Goal: Task Accomplishment & Management: Use online tool/utility

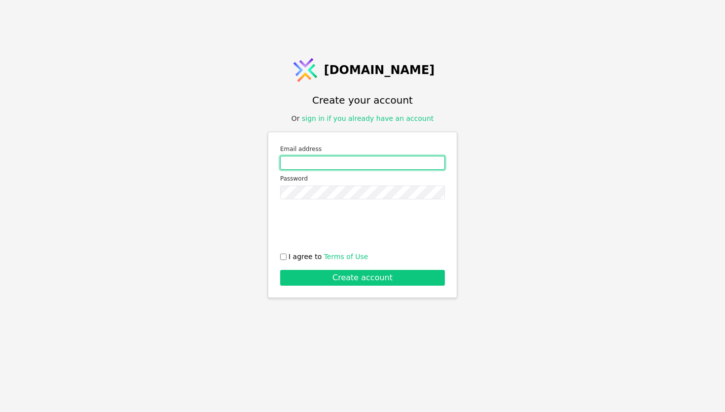
type input "[EMAIL_ADDRESS][DOMAIN_NAME]"
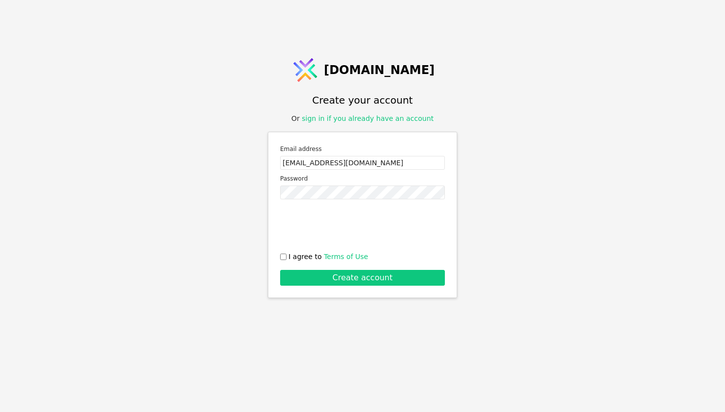
click at [302, 258] on span "I agree to Terms of Use" at bounding box center [327, 256] width 79 height 10
click at [286, 258] on input "I agree to Terms of Use" at bounding box center [283, 256] width 6 height 6
checkbox input "true"
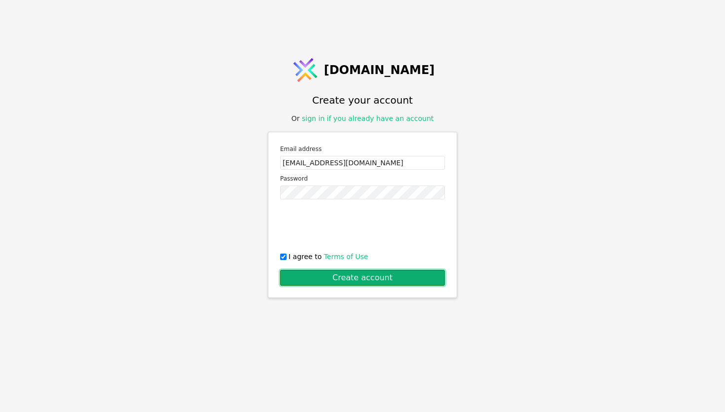
click at [323, 278] on button "Create account" at bounding box center [362, 278] width 165 height 16
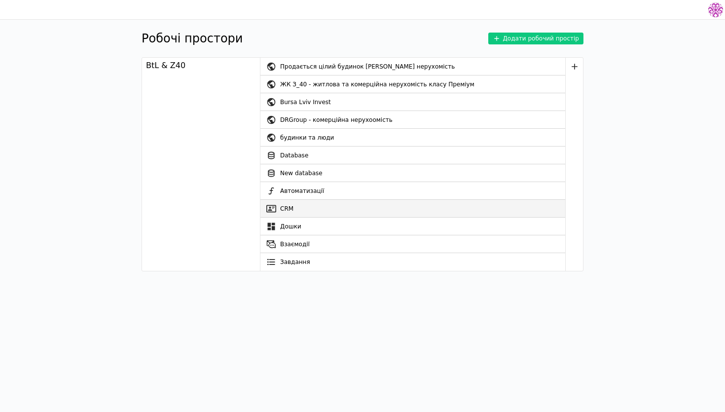
click at [320, 212] on link "CRM" at bounding box center [412, 209] width 305 height 18
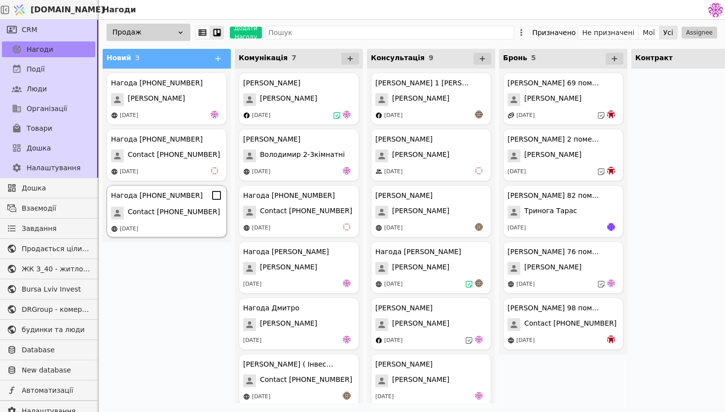
click at [191, 217] on span "Contact [PHONE_NUMBER]" at bounding box center [174, 213] width 92 height 13
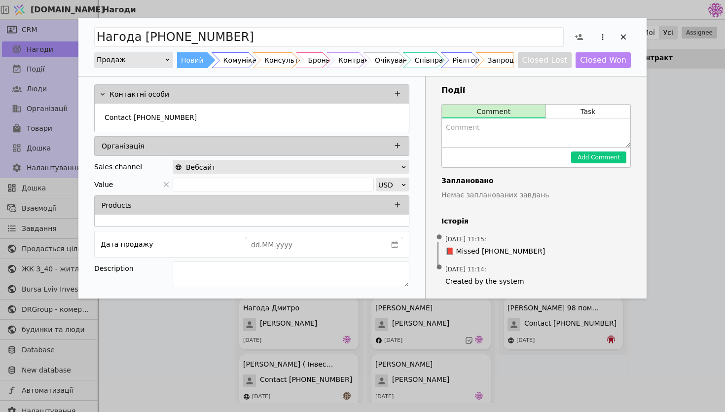
click at [722, 220] on div "Нагода [PHONE_NUMBER] Продаж Новий Комунікація Консультація Бронь Контракт Очік…" at bounding box center [362, 206] width 725 height 412
